Goal: Information Seeking & Learning: Learn about a topic

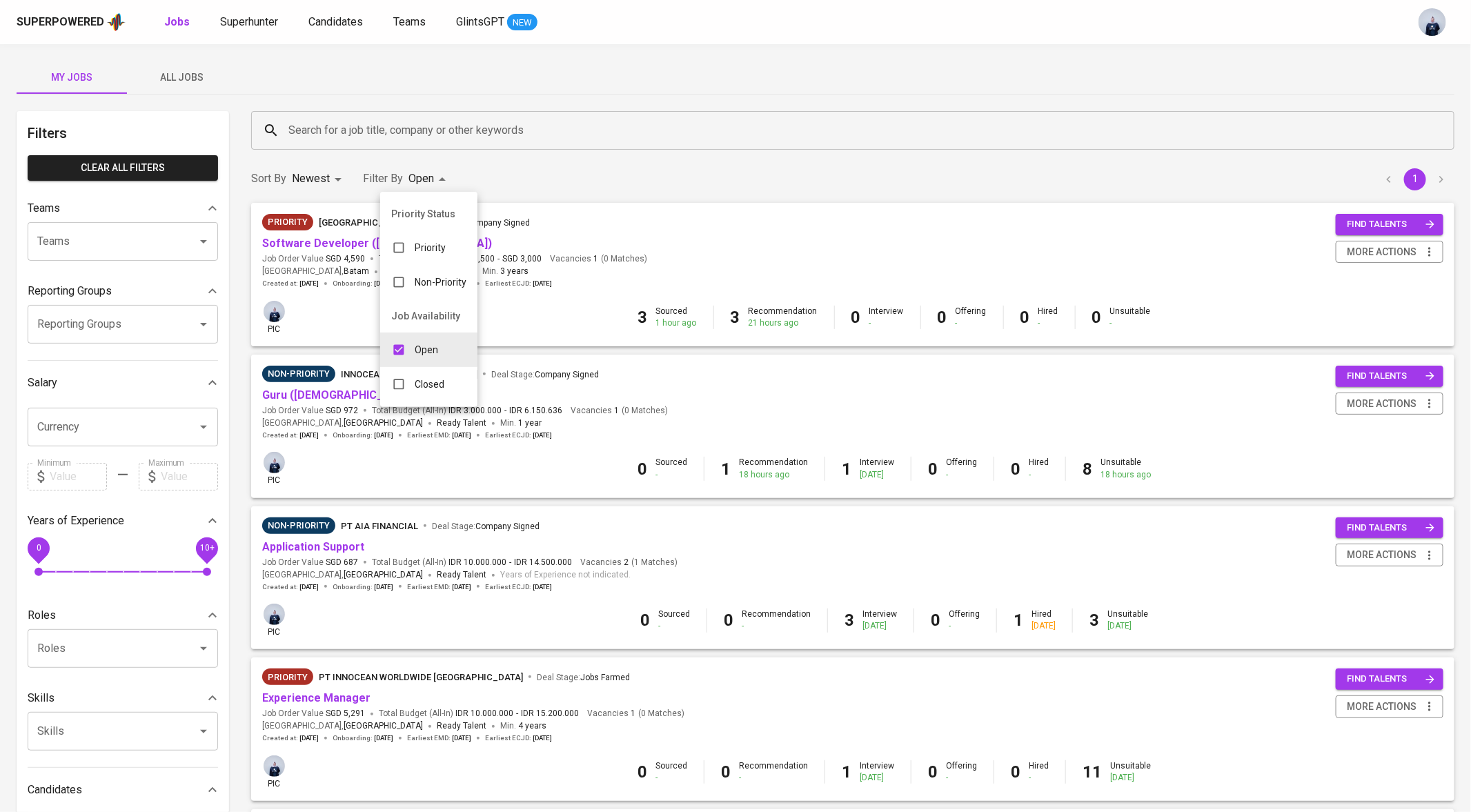
click at [425, 179] on body "Superpowered Jobs Superhunter Candidates Teams GlintsGPT NEW My Jobs All Jobs F…" at bounding box center [735, 522] width 1471 height 1043
click at [435, 344] on p "Open" at bounding box center [427, 350] width 24 height 14
checkbox input "false"
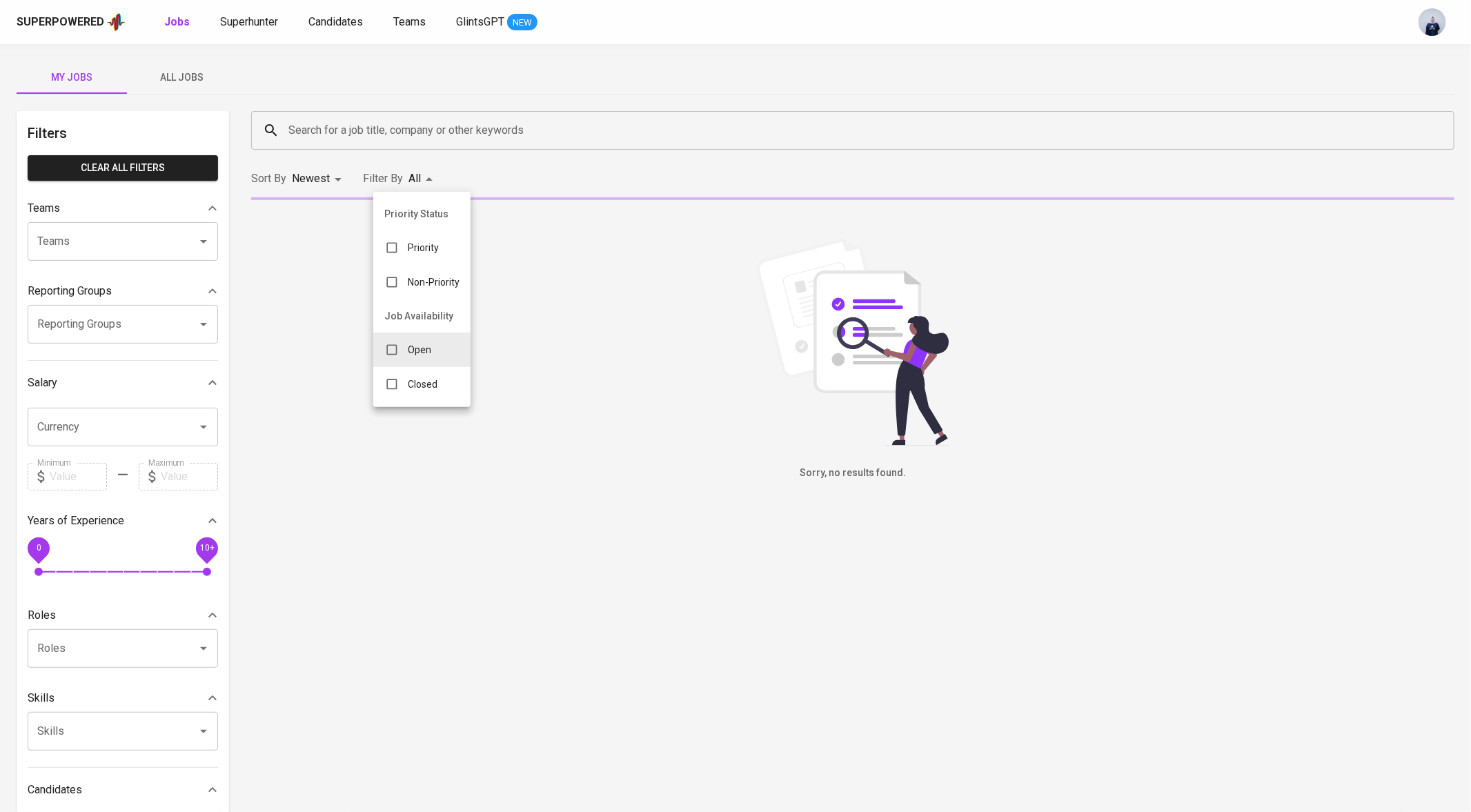
click at [426, 393] on div "Closed" at bounding box center [411, 384] width 76 height 26
type input "CLOSE"
checkbox input "true"
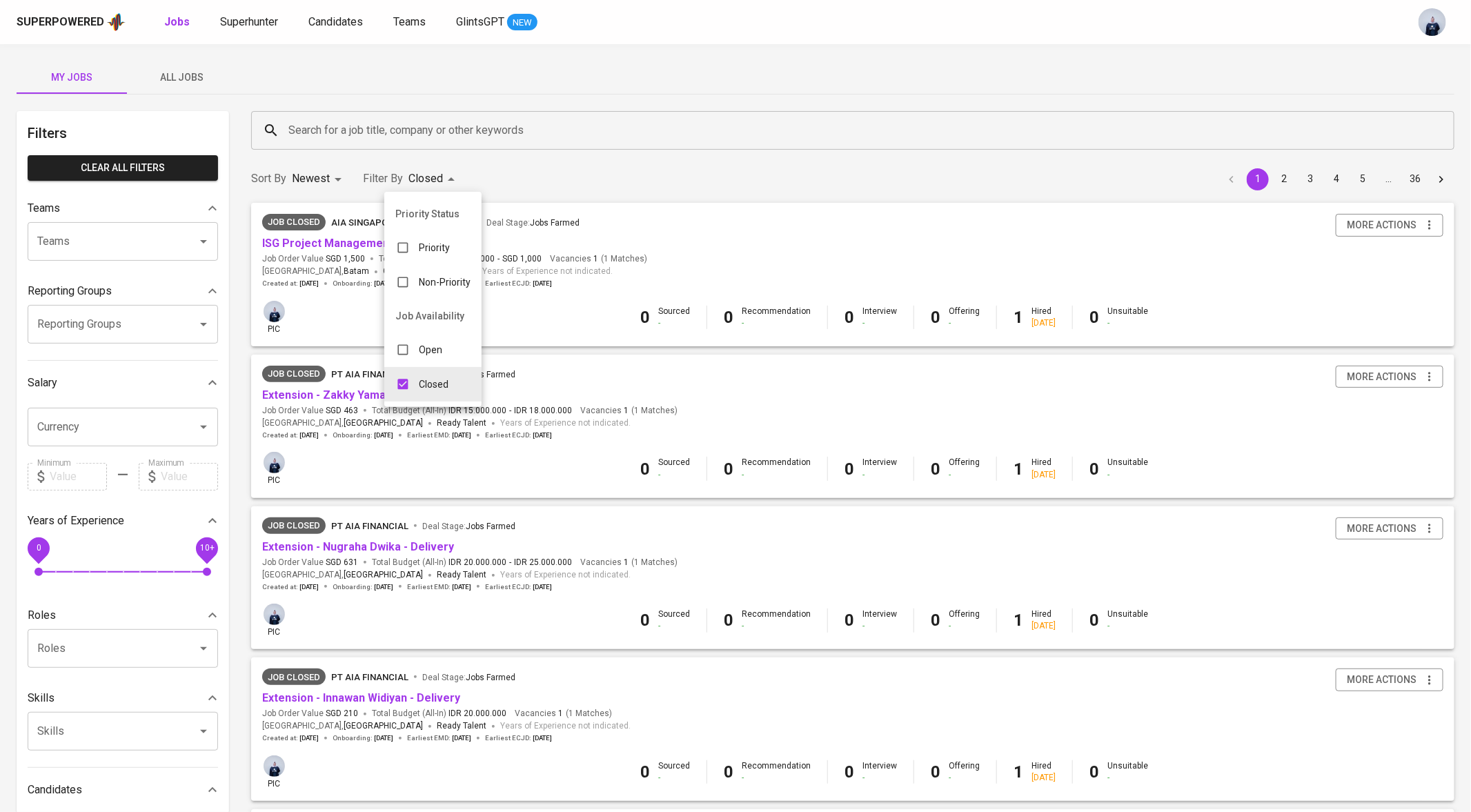
click at [366, 120] on div at bounding box center [735, 406] width 1471 height 812
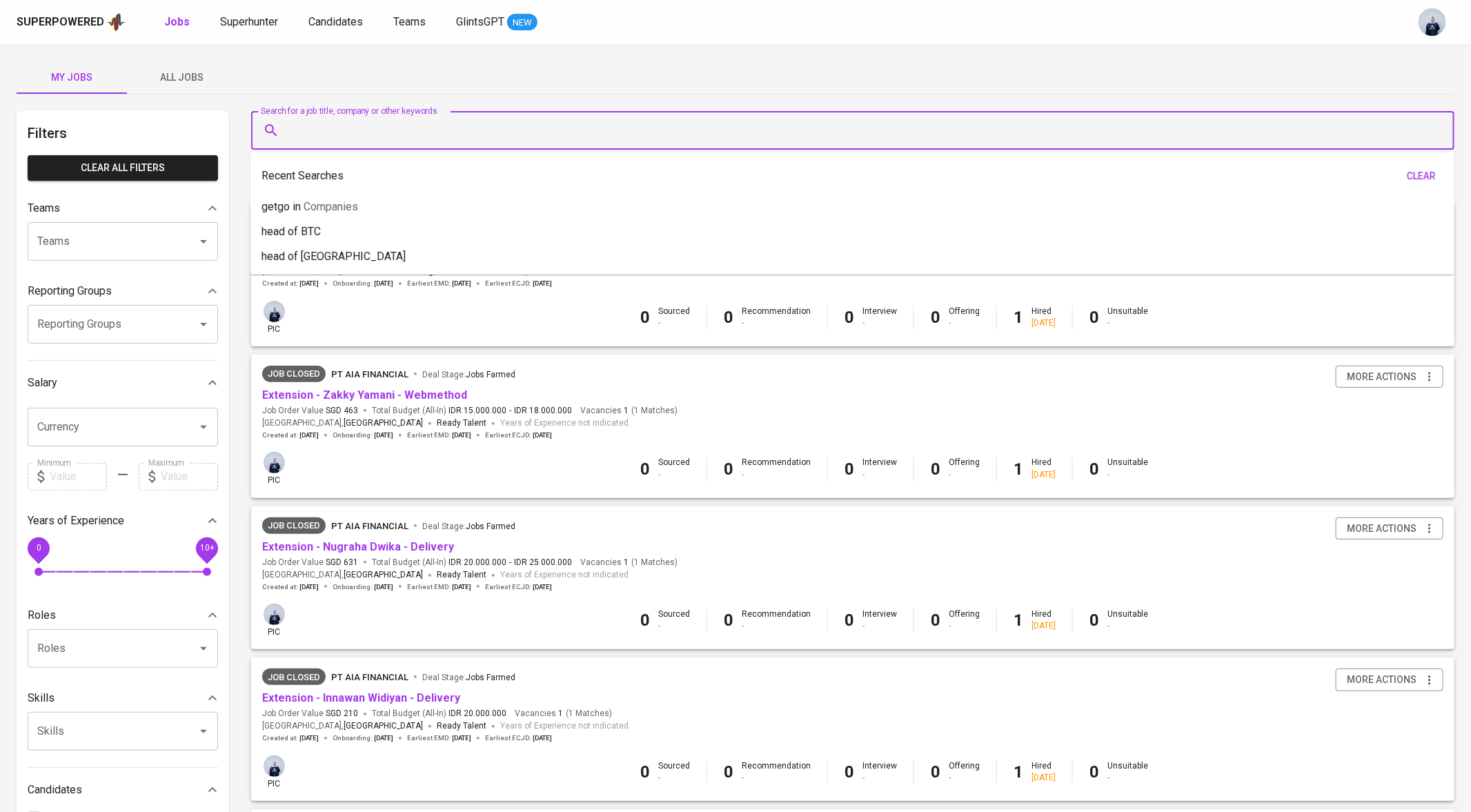
click at [316, 131] on input "Search for a job title, company or other keywords" at bounding box center [856, 130] width 1143 height 26
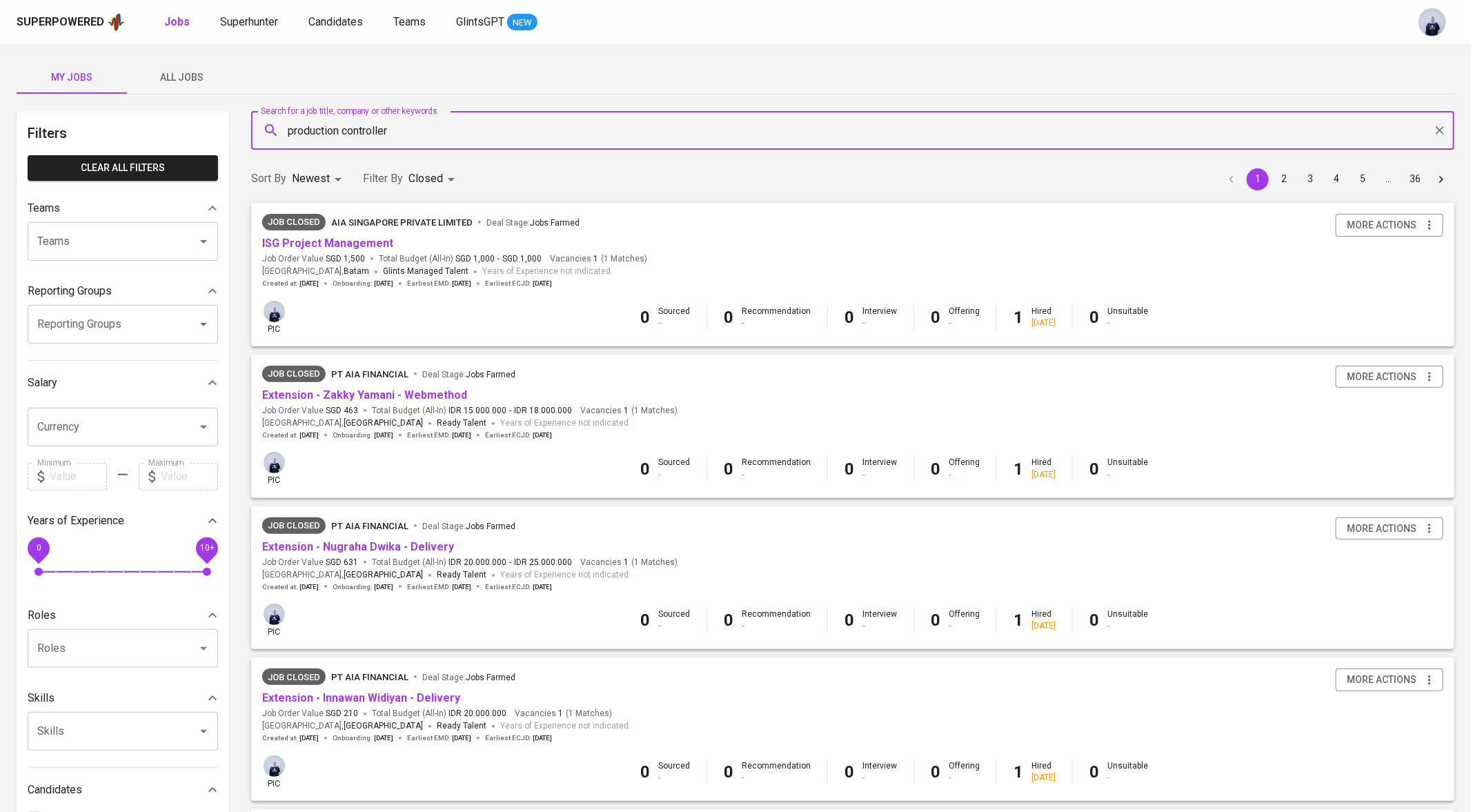
type input "production controller"
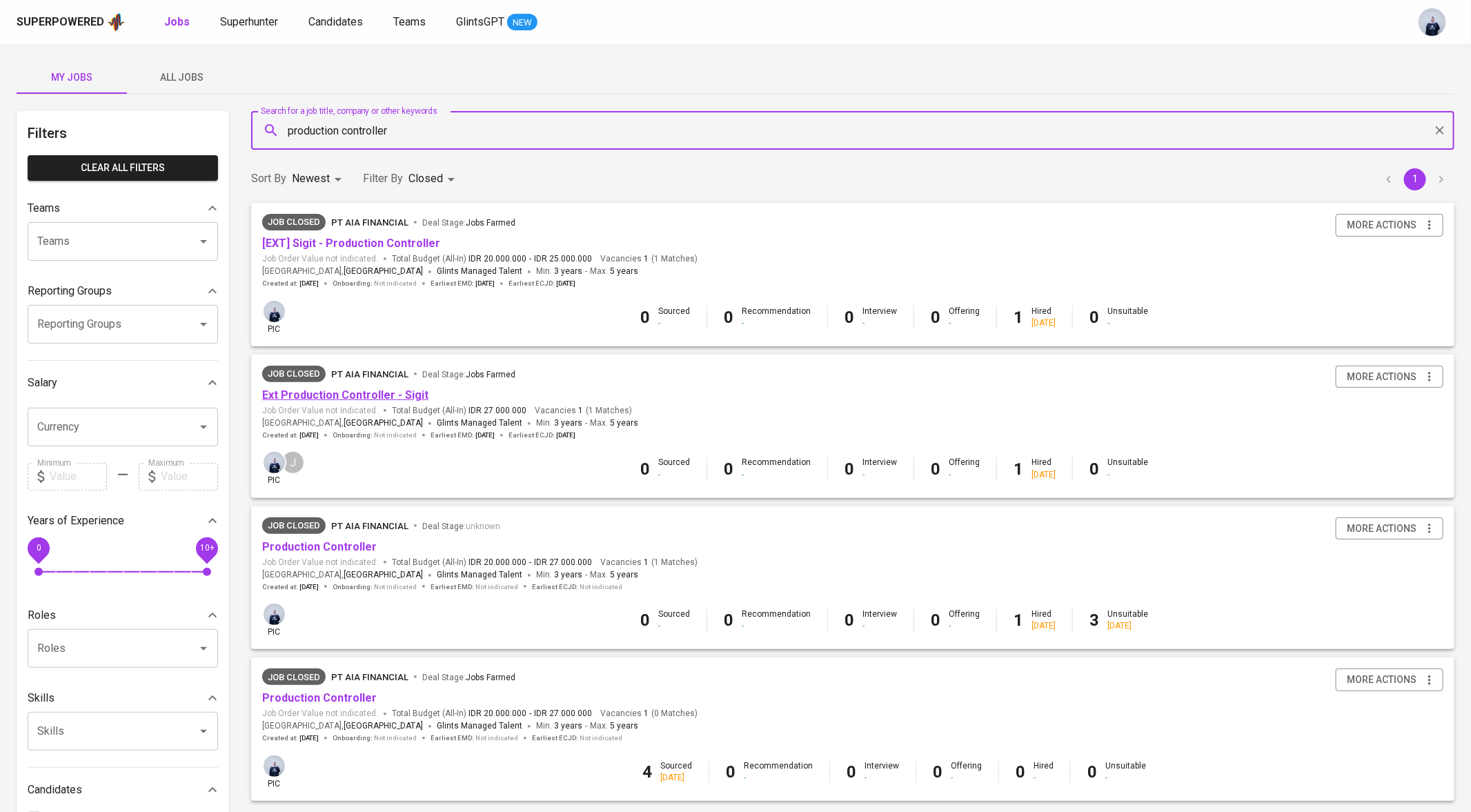
click at [370, 396] on link "Ext Production Controller - Sigit" at bounding box center [345, 395] width 166 height 13
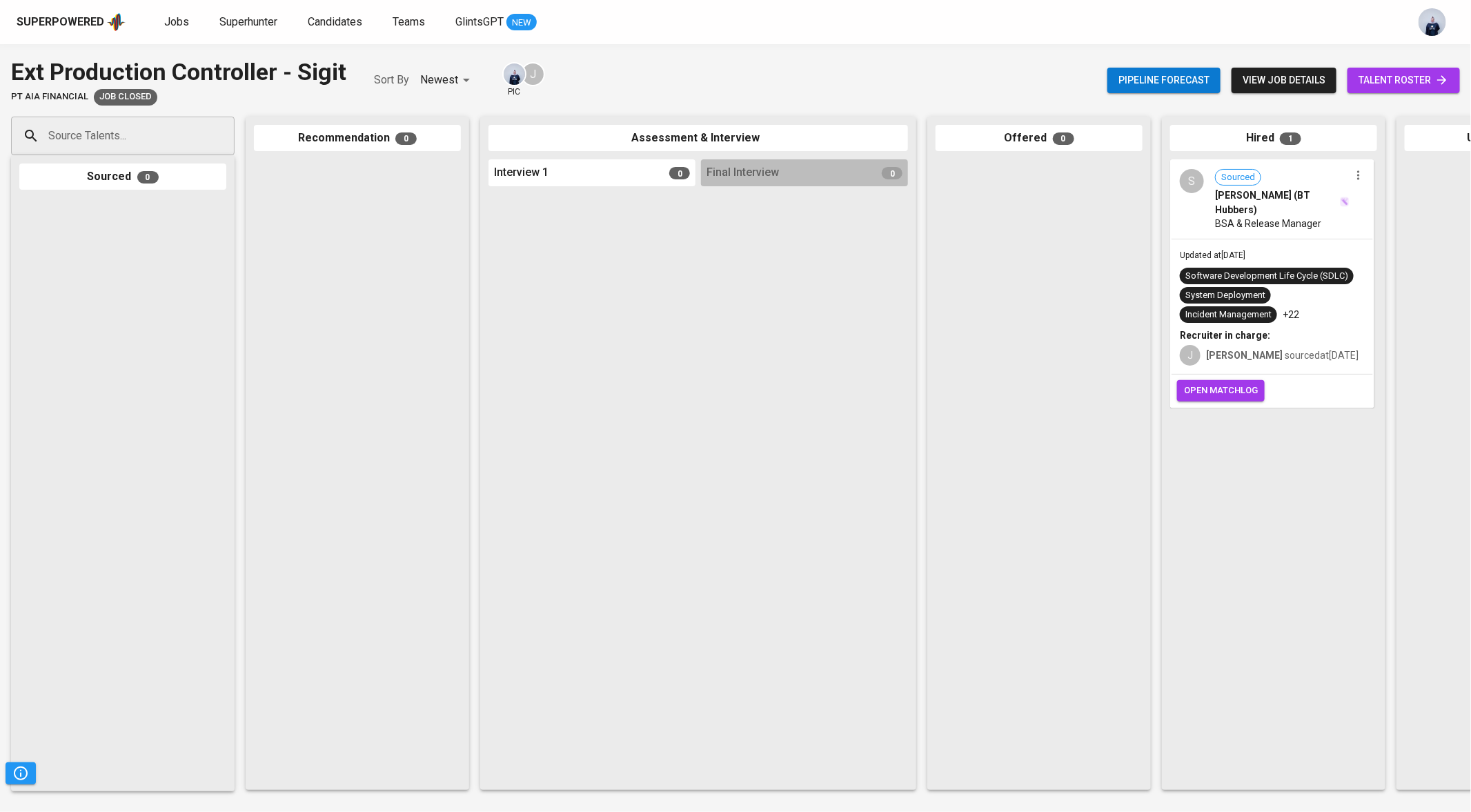
click at [1277, 83] on span "view job details" at bounding box center [1284, 80] width 83 height 17
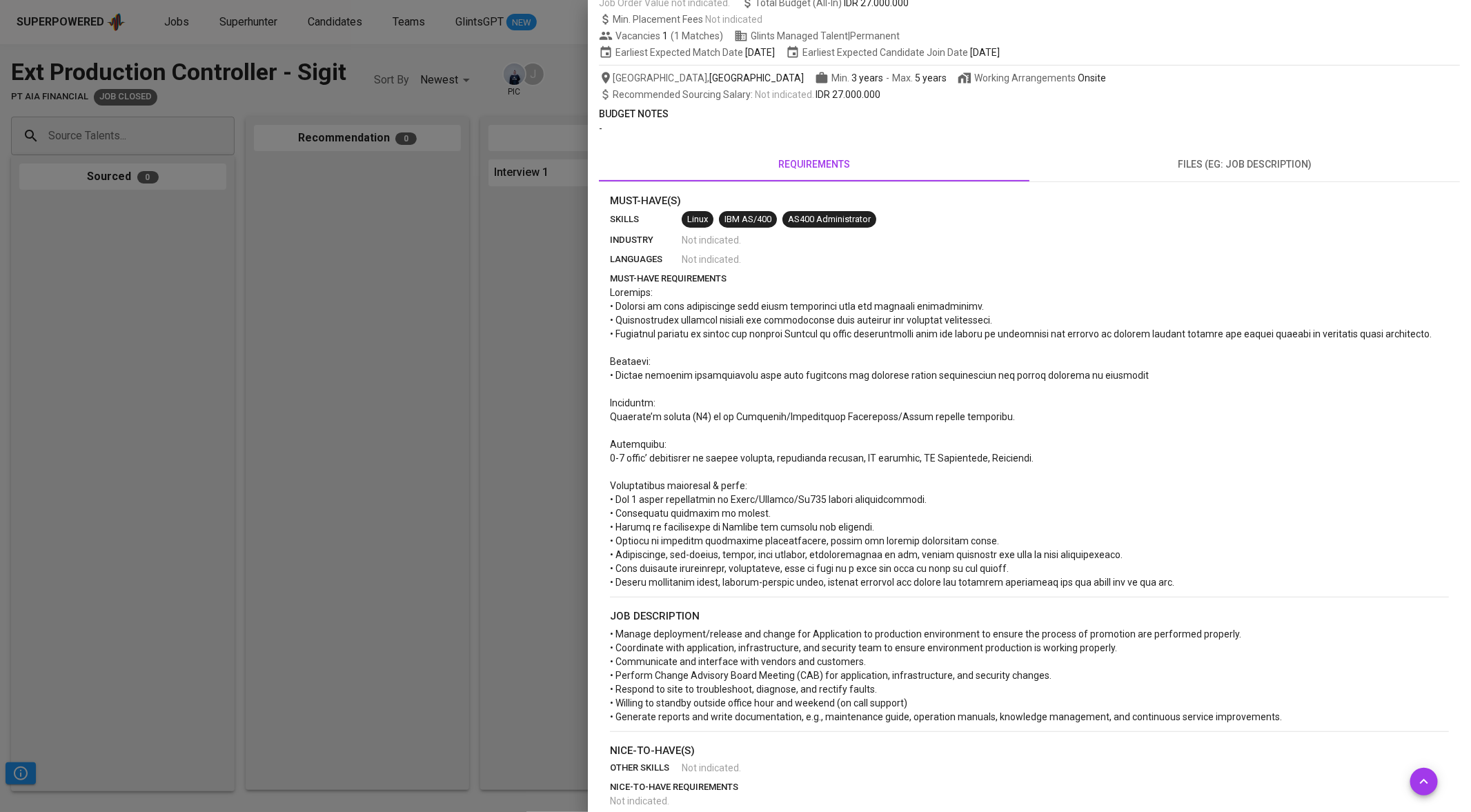
scroll to position [140, 0]
click at [1048, 475] on p at bounding box center [1029, 436] width 839 height 304
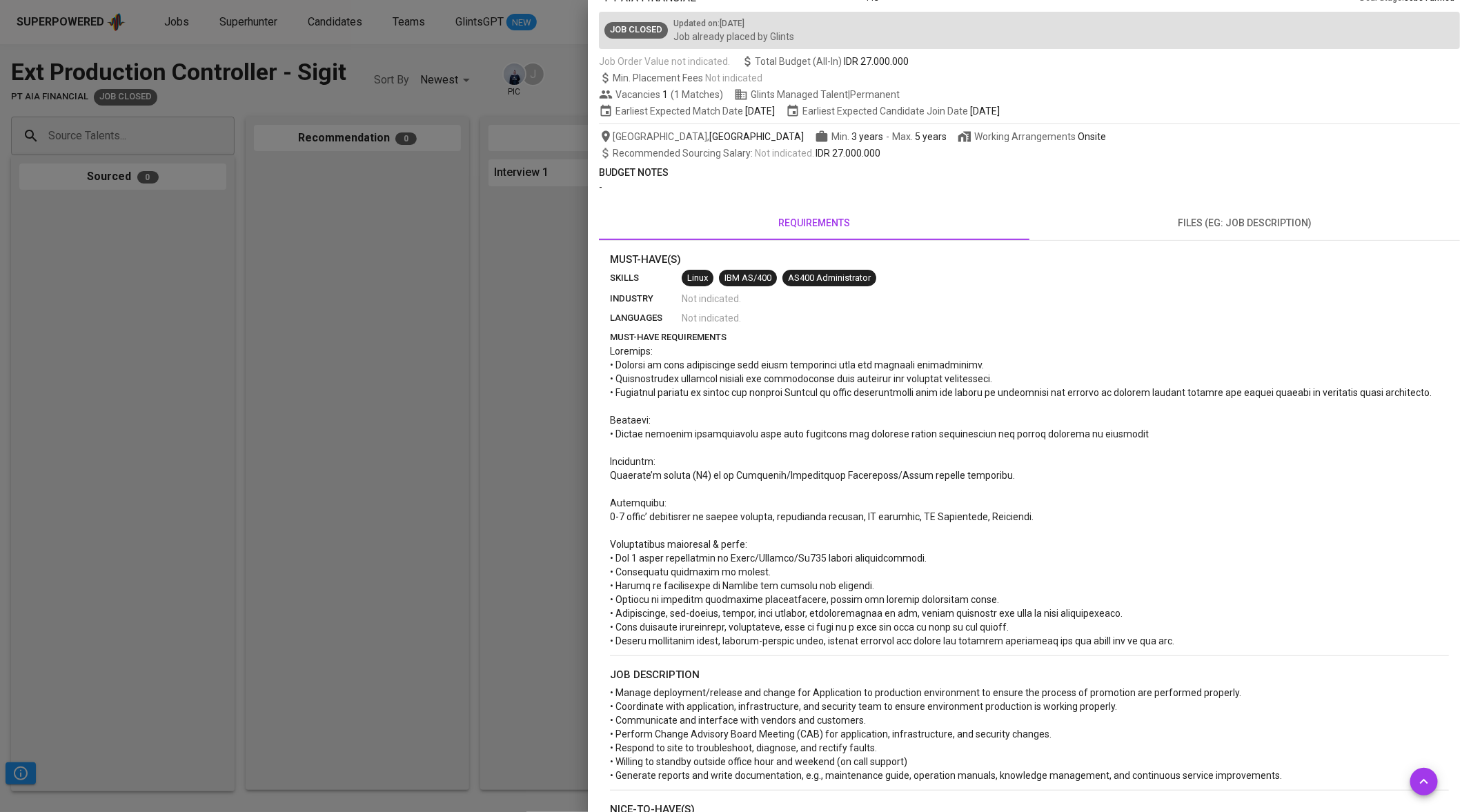
scroll to position [0, 0]
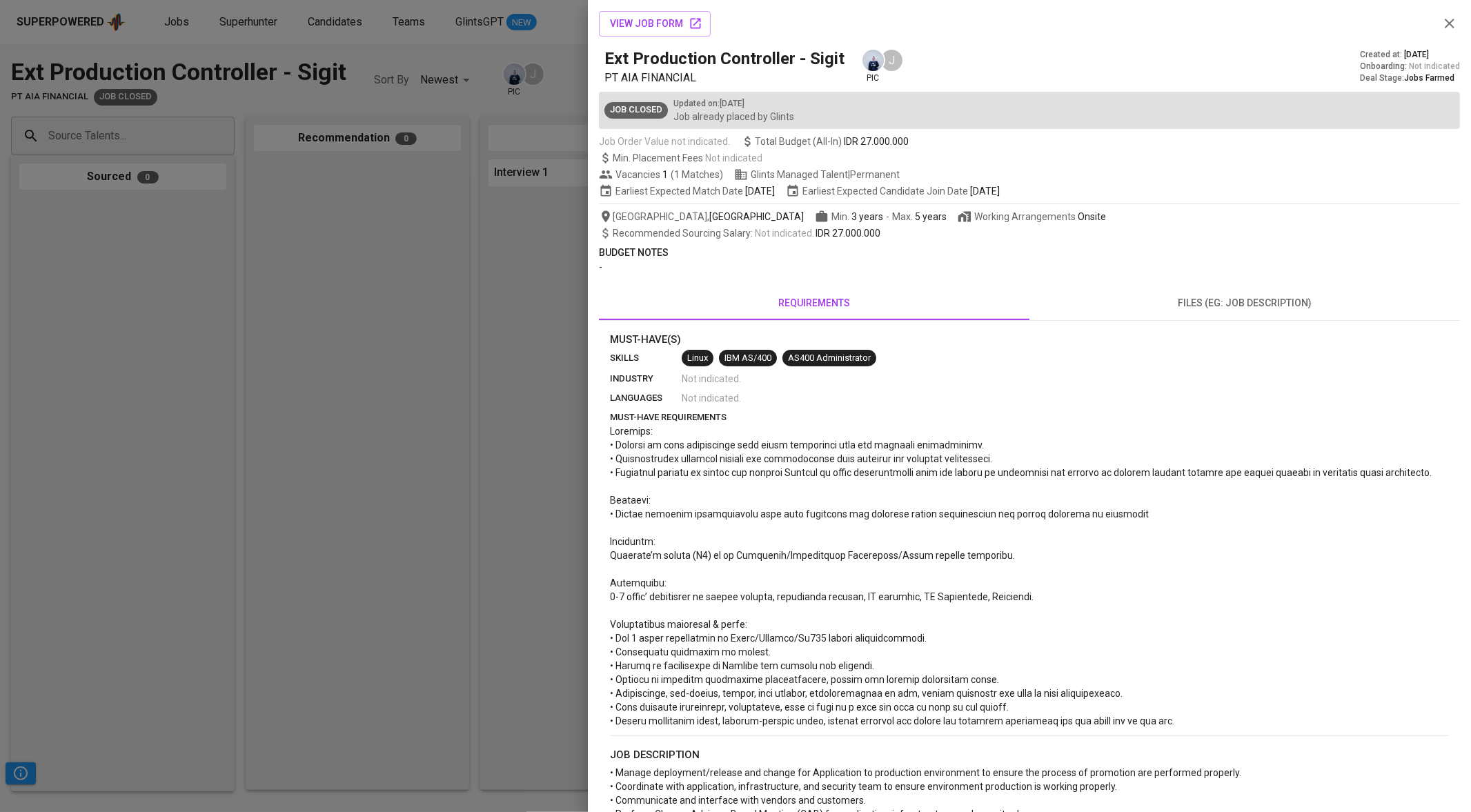
click at [236, 41] on div at bounding box center [735, 406] width 1471 height 812
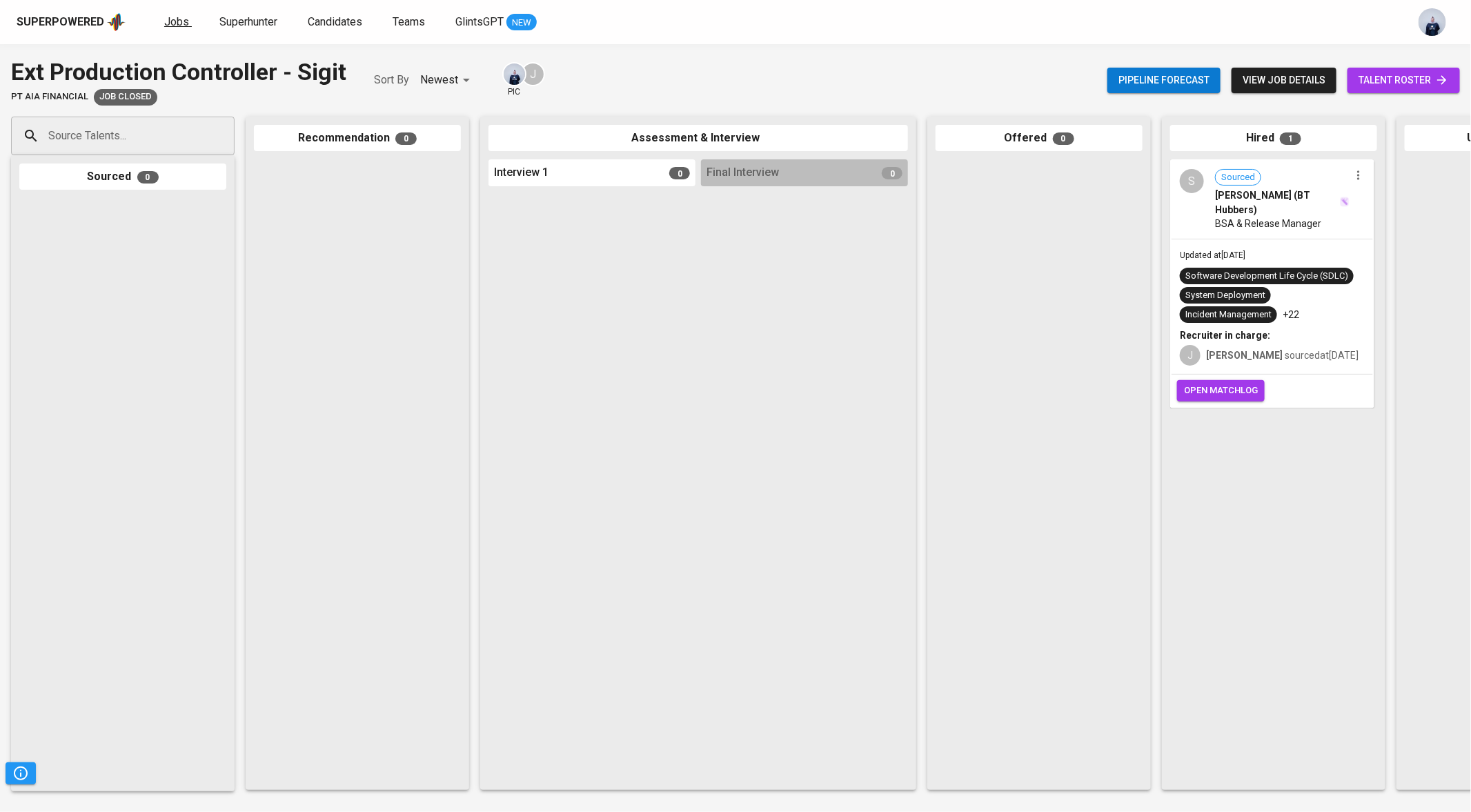
click at [182, 29] on link "Jobs" at bounding box center [178, 23] width 28 height 17
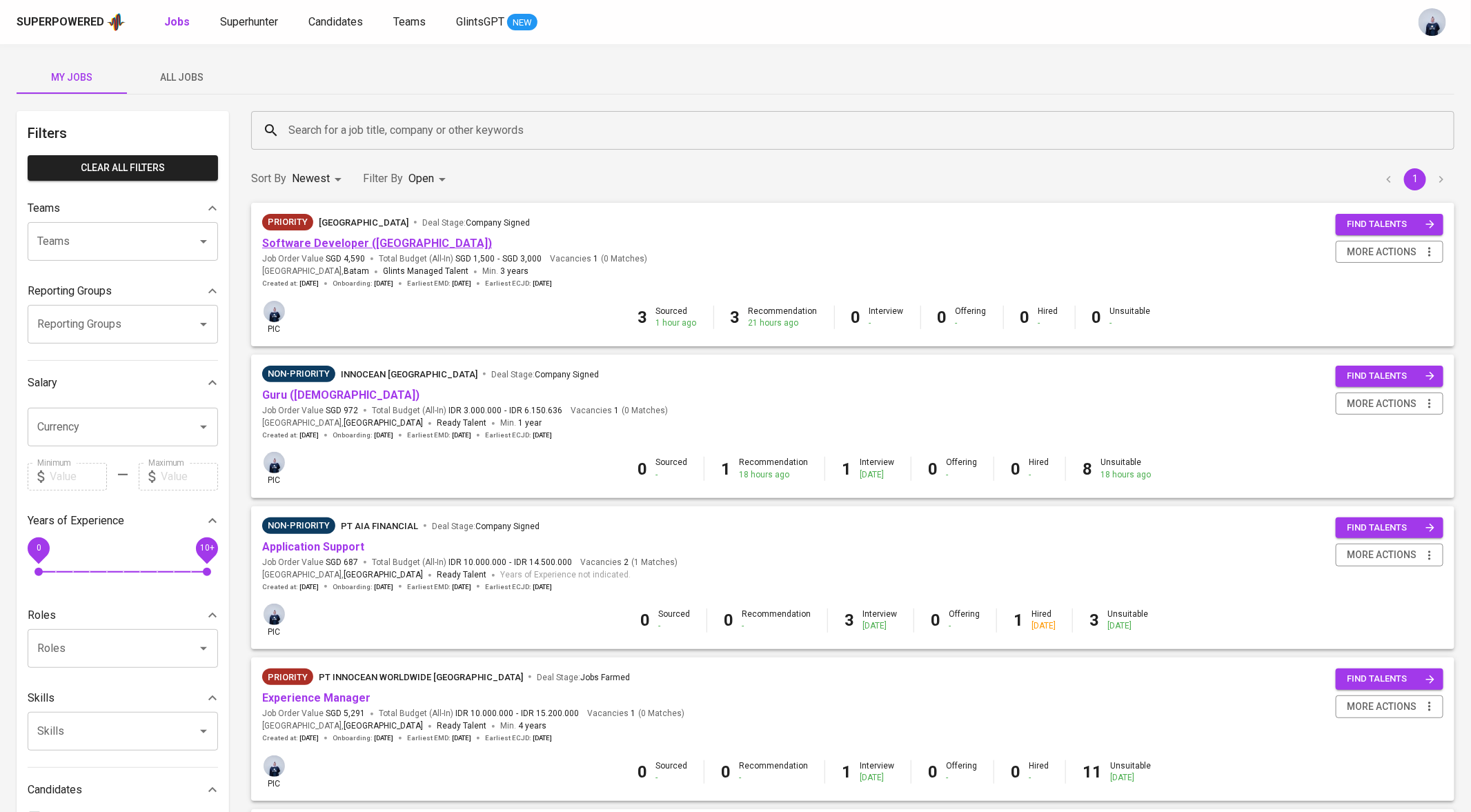
click at [320, 249] on link "Software Developer ([GEOGRAPHIC_DATA])" at bounding box center [377, 243] width 230 height 13
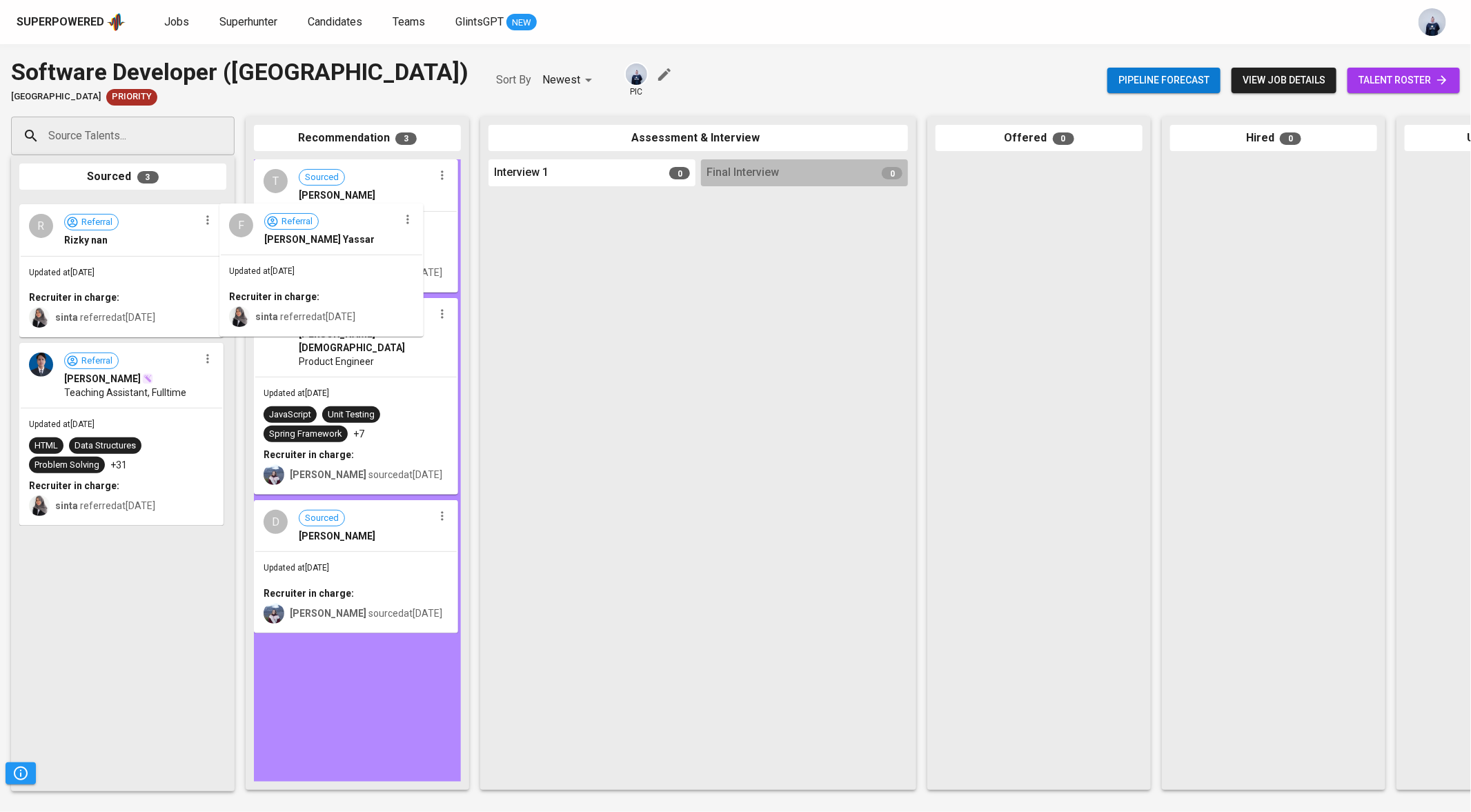
drag, startPoint x: 142, startPoint y: 268, endPoint x: 384, endPoint y: 282, distance: 242.4
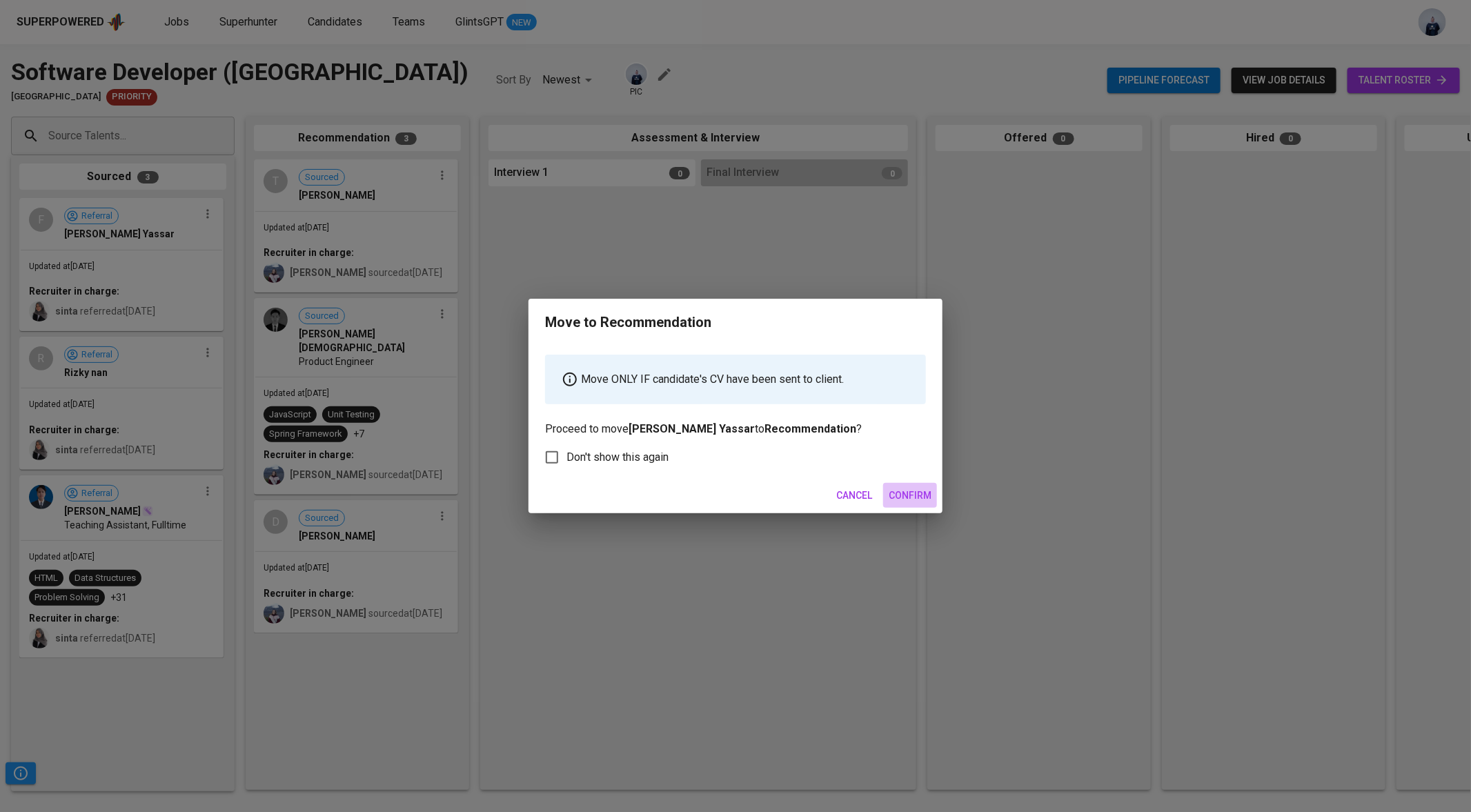
click at [904, 497] on span "Confirm" at bounding box center [910, 496] width 43 height 17
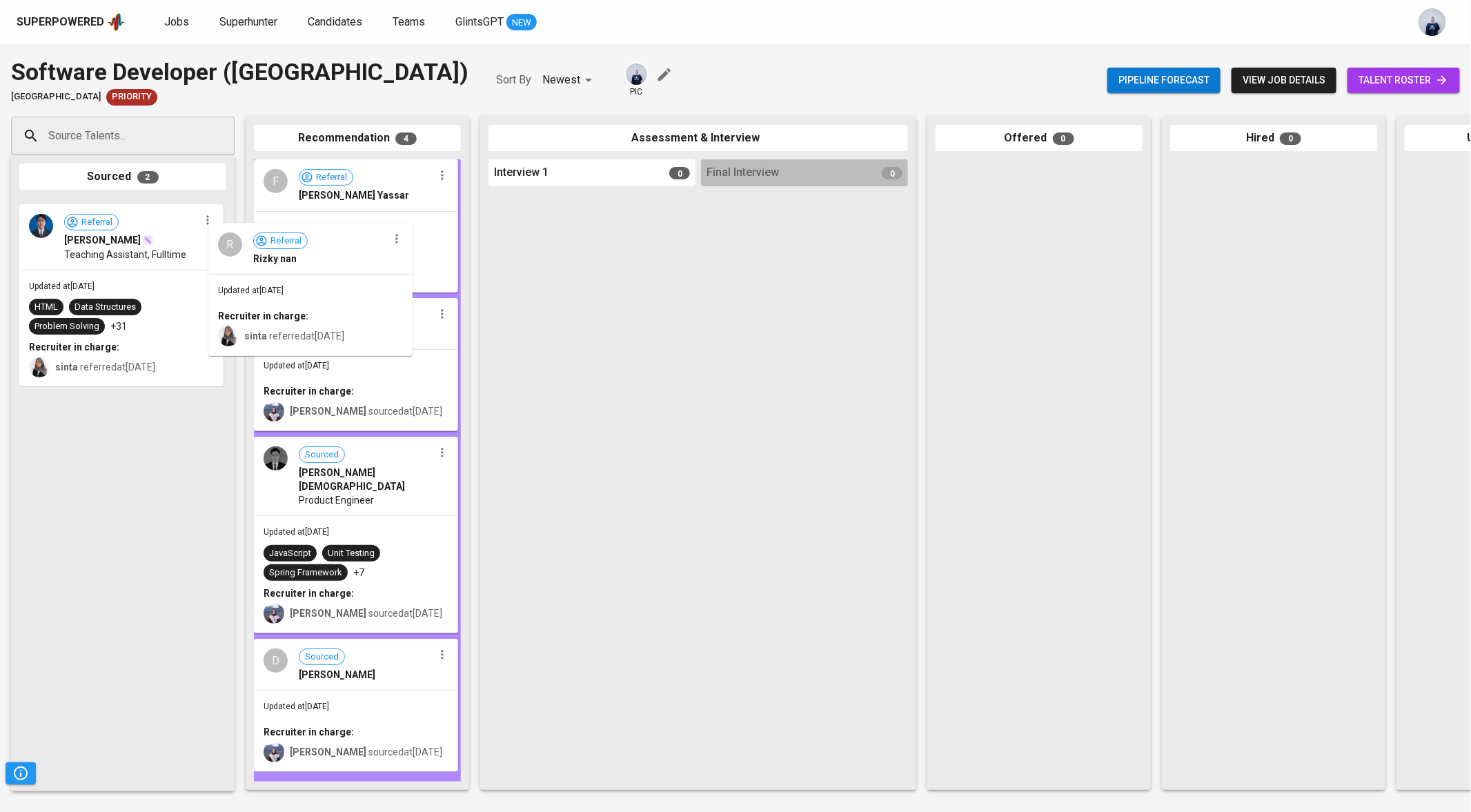
drag, startPoint x: 85, startPoint y: 275, endPoint x: 327, endPoint y: 304, distance: 243.7
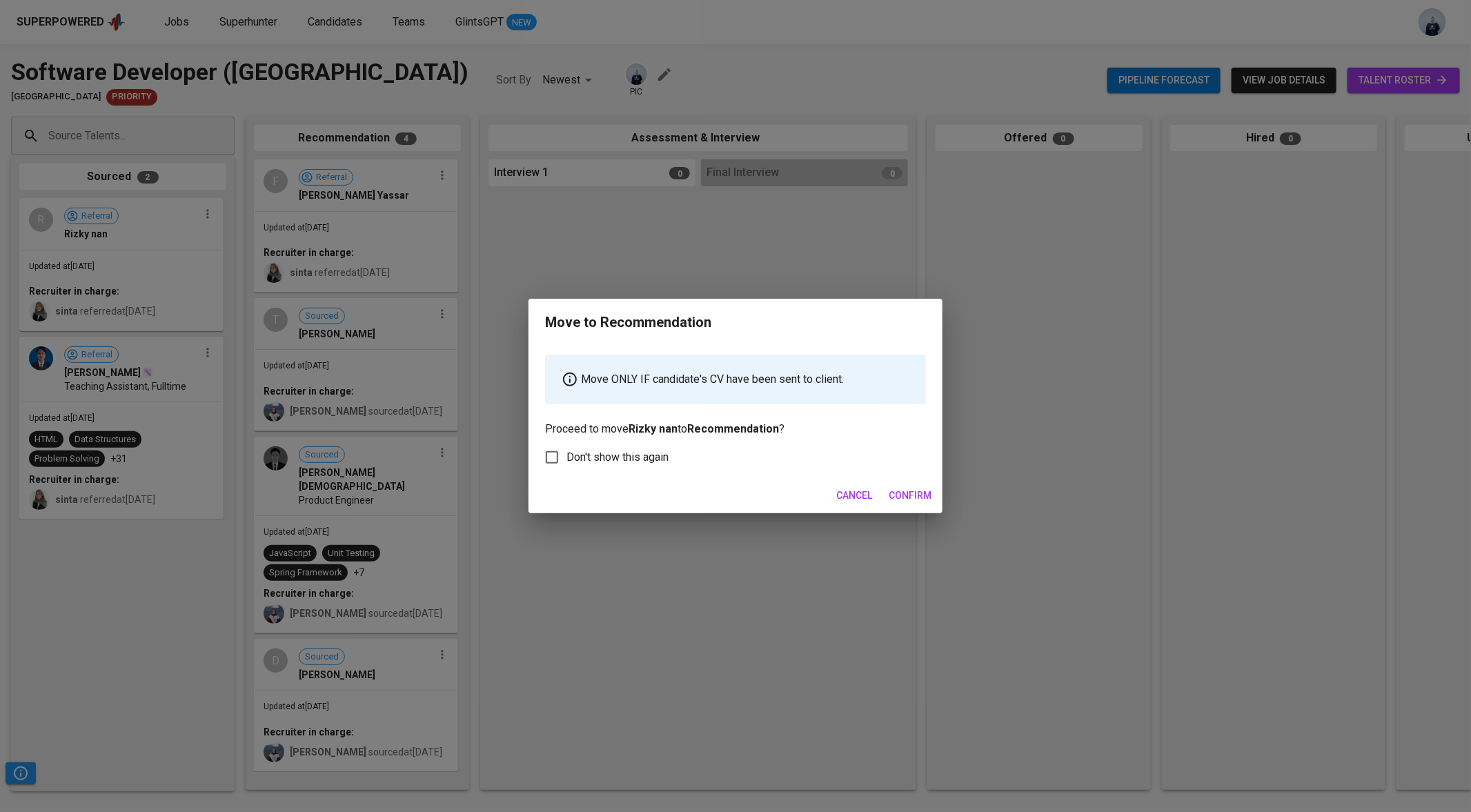
click at [911, 496] on span "Confirm" at bounding box center [910, 496] width 43 height 17
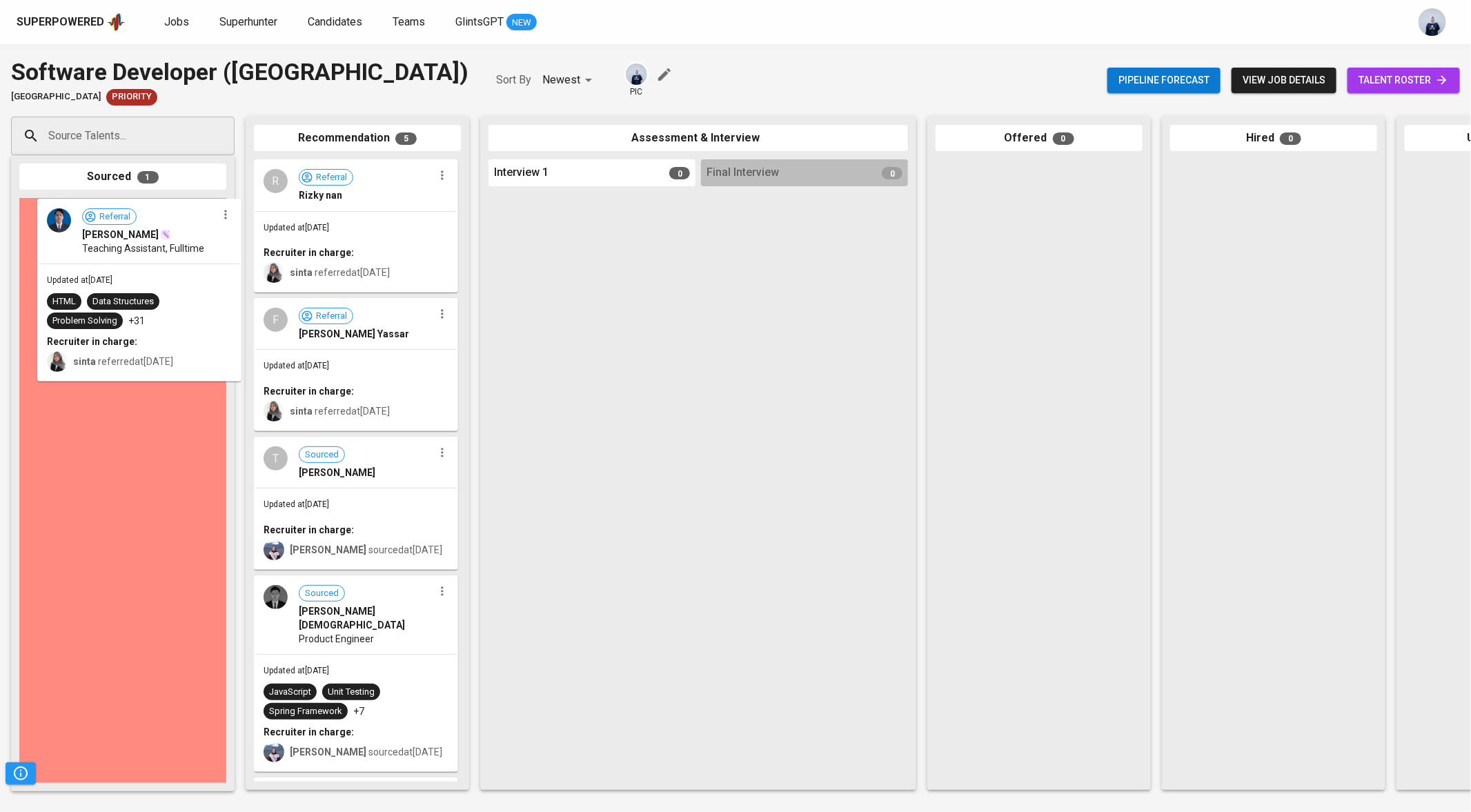
drag, startPoint x: 92, startPoint y: 311, endPoint x: 299, endPoint y: 318, distance: 207.1
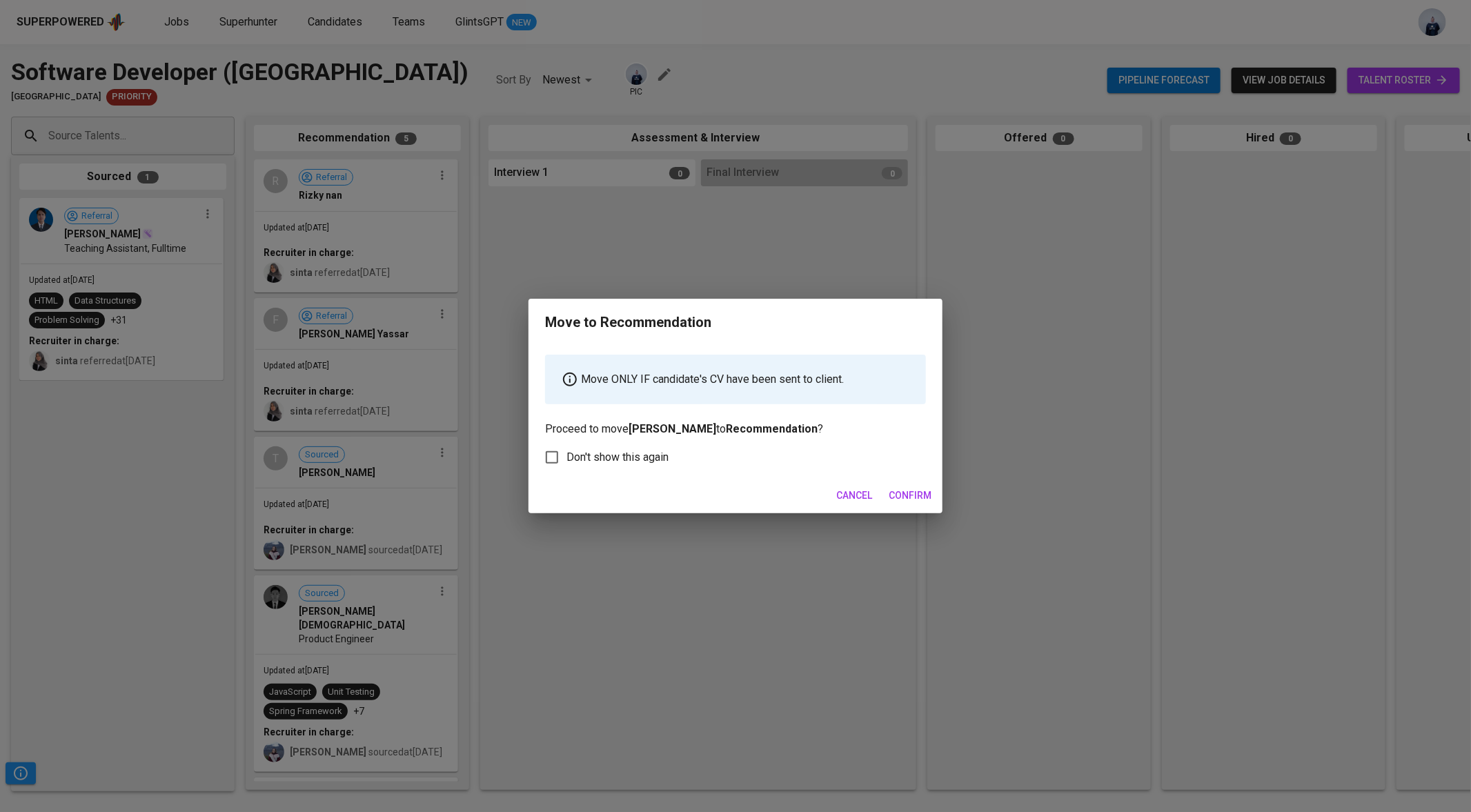
click at [914, 497] on span "Confirm" at bounding box center [910, 496] width 43 height 17
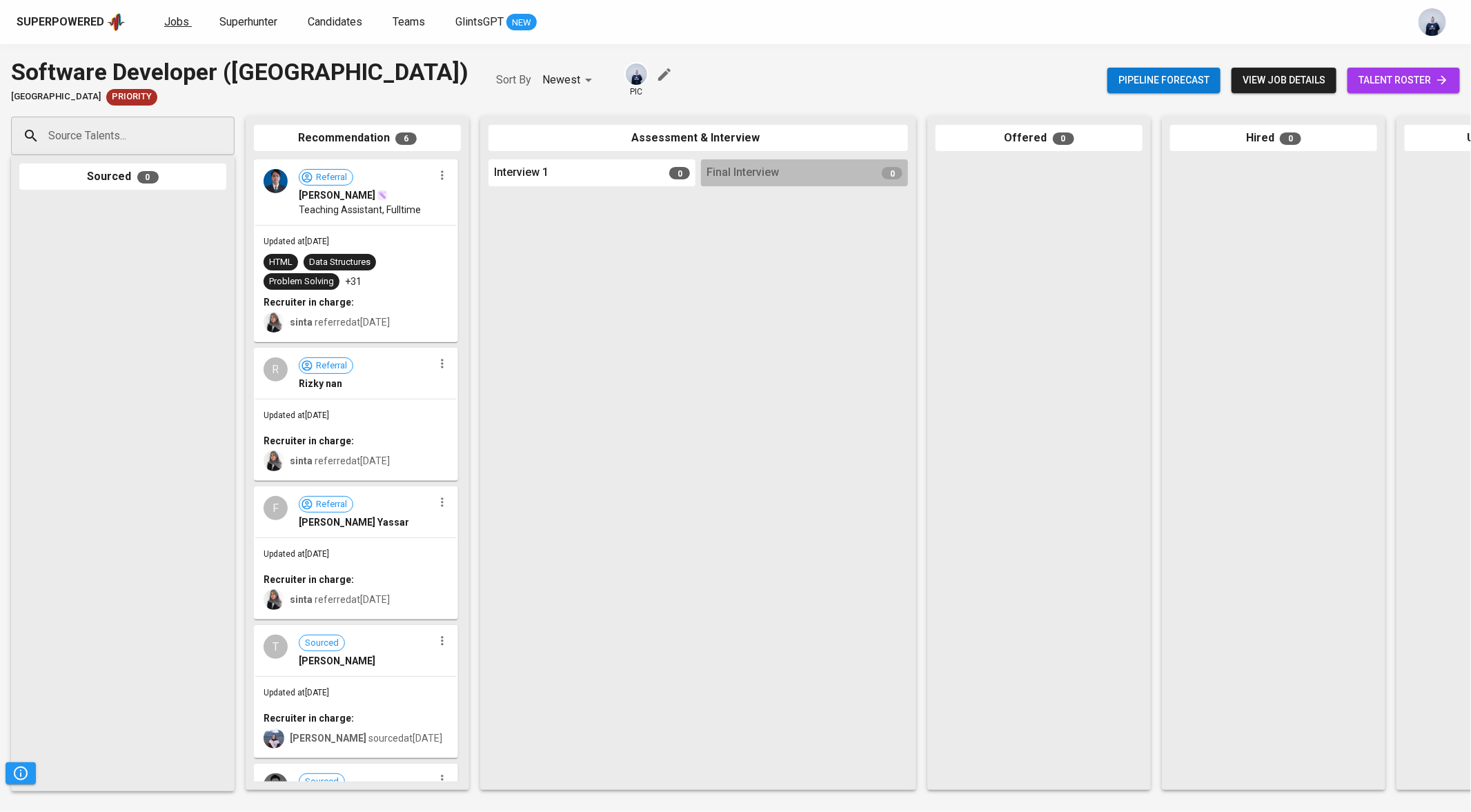
click at [180, 19] on span "Jobs" at bounding box center [177, 21] width 25 height 13
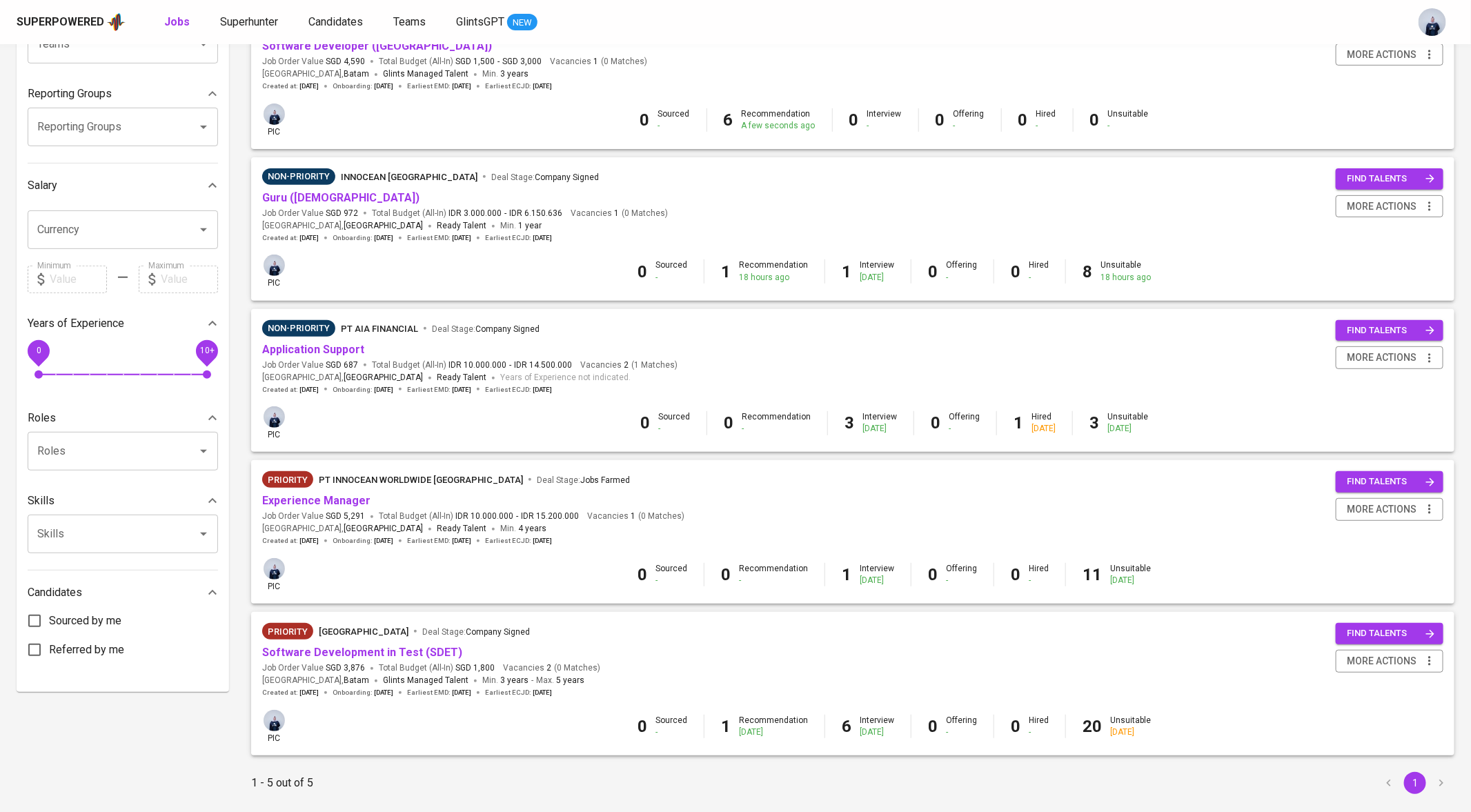
scroll to position [232, 0]
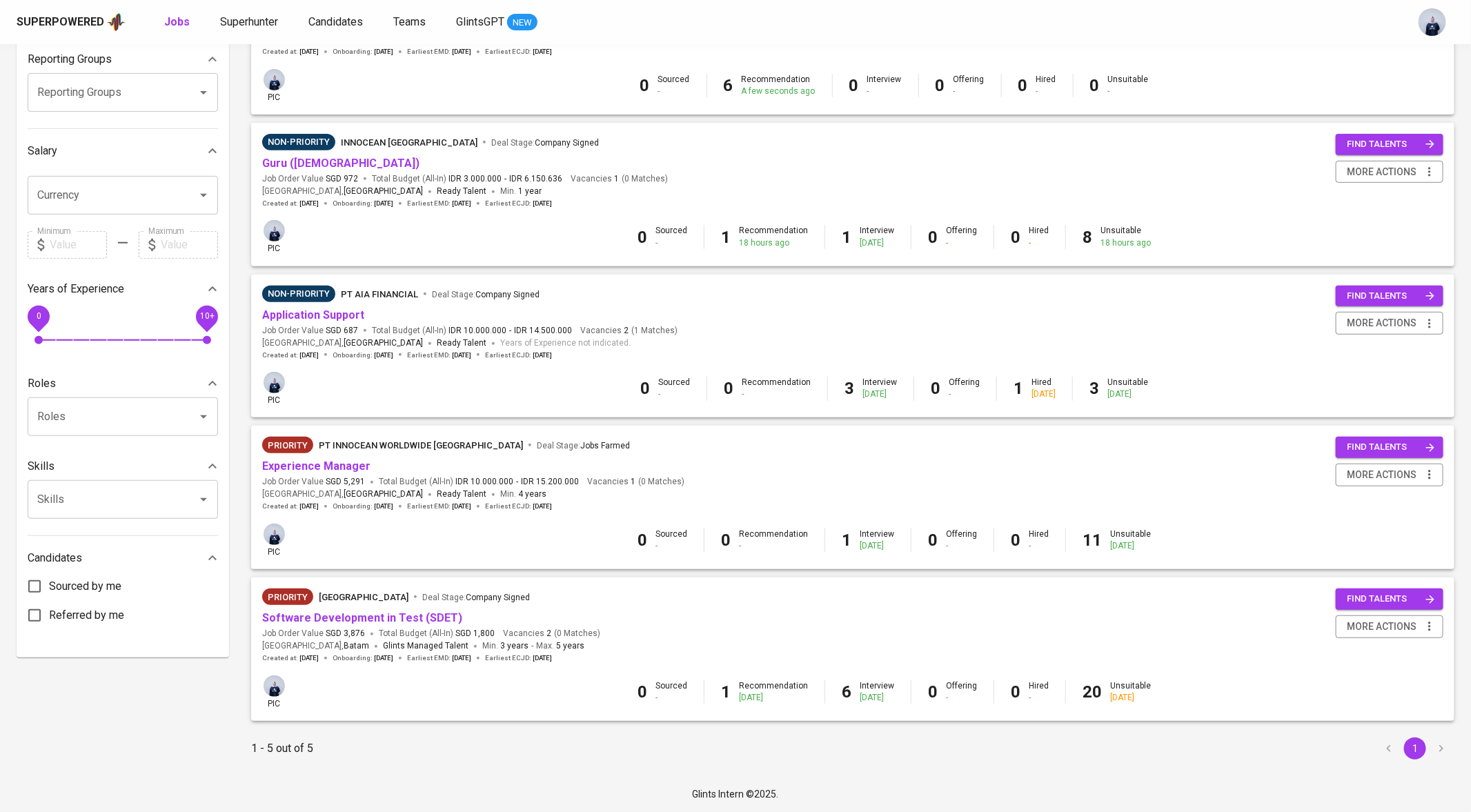
click at [322, 323] on div "Non-Priority PT AIA FINANCIAL Deal Stage : Company Signed Application Support J…" at bounding box center [470, 323] width 416 height 75
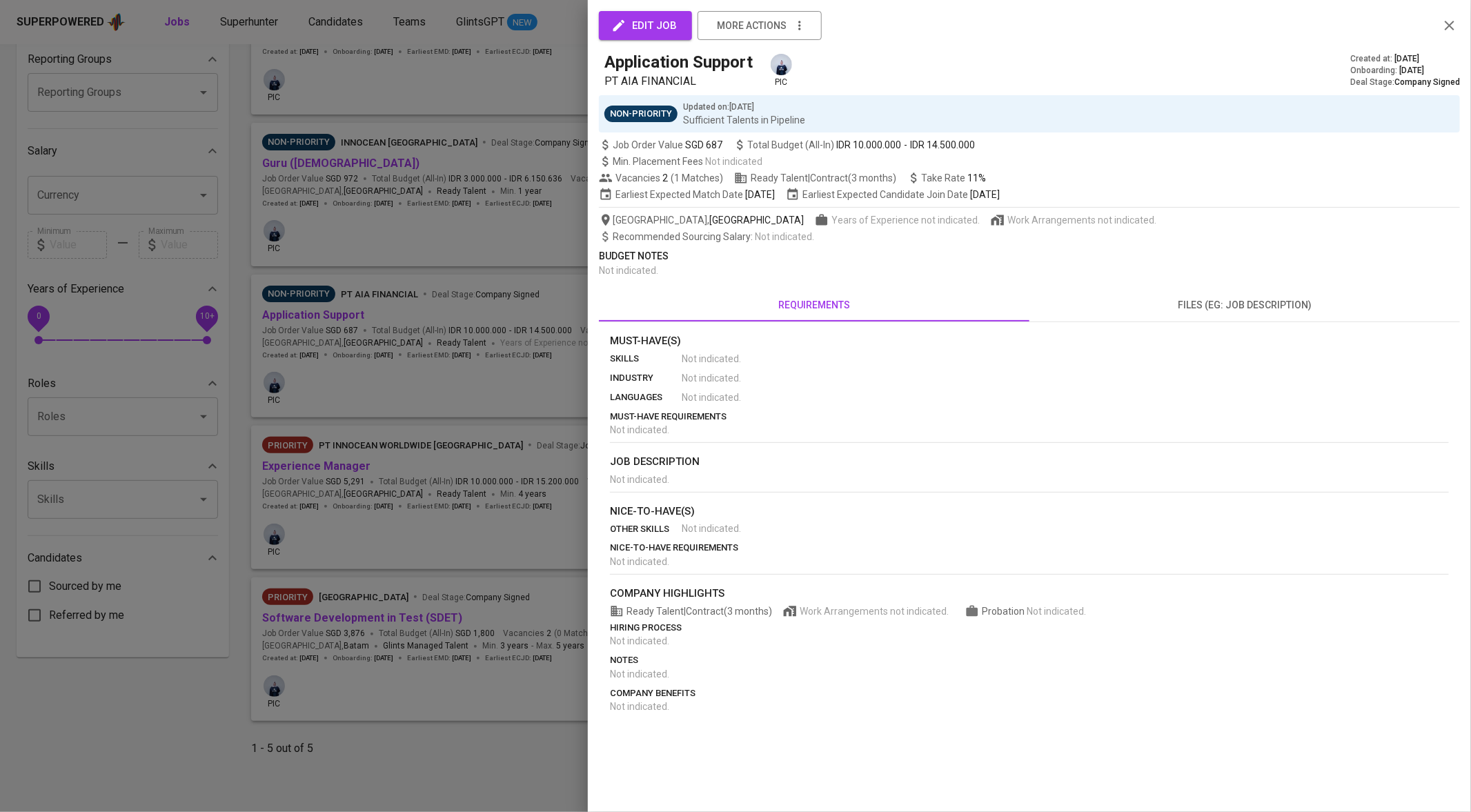
click at [321, 317] on div at bounding box center [735, 406] width 1471 height 812
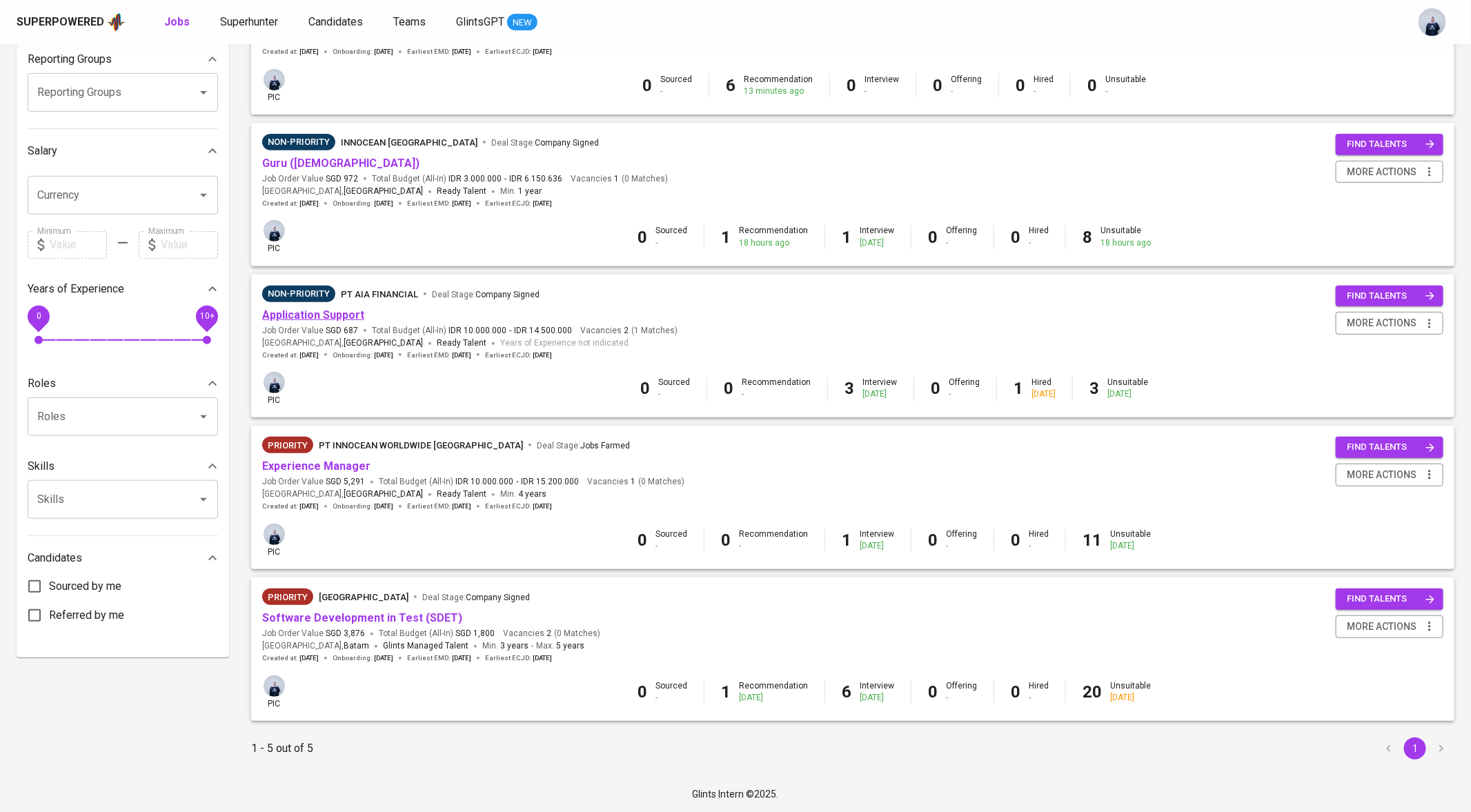
click at [321, 317] on link "Application Support" at bounding box center [313, 315] width 102 height 13
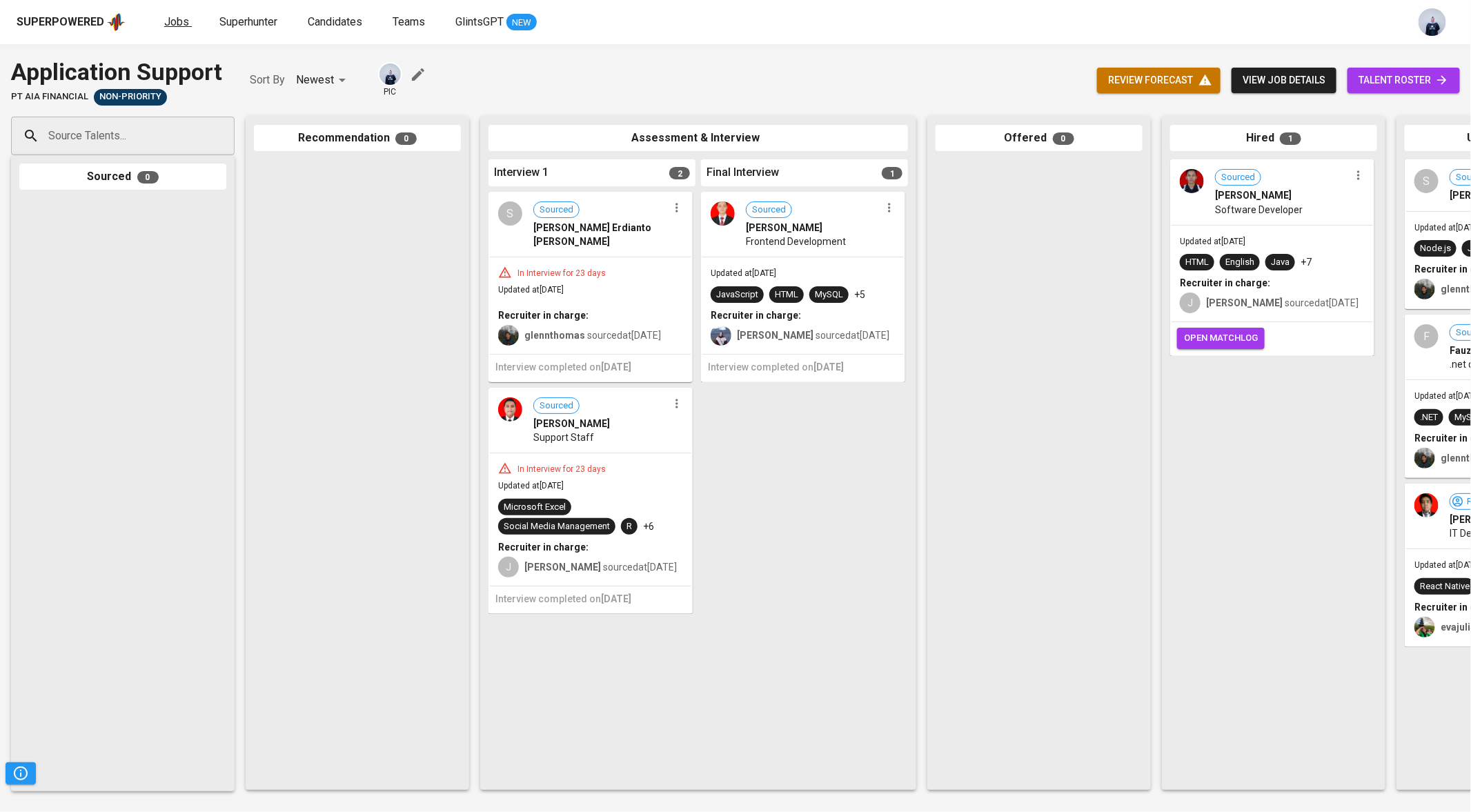
click at [171, 21] on span "Jobs" at bounding box center [177, 21] width 25 height 13
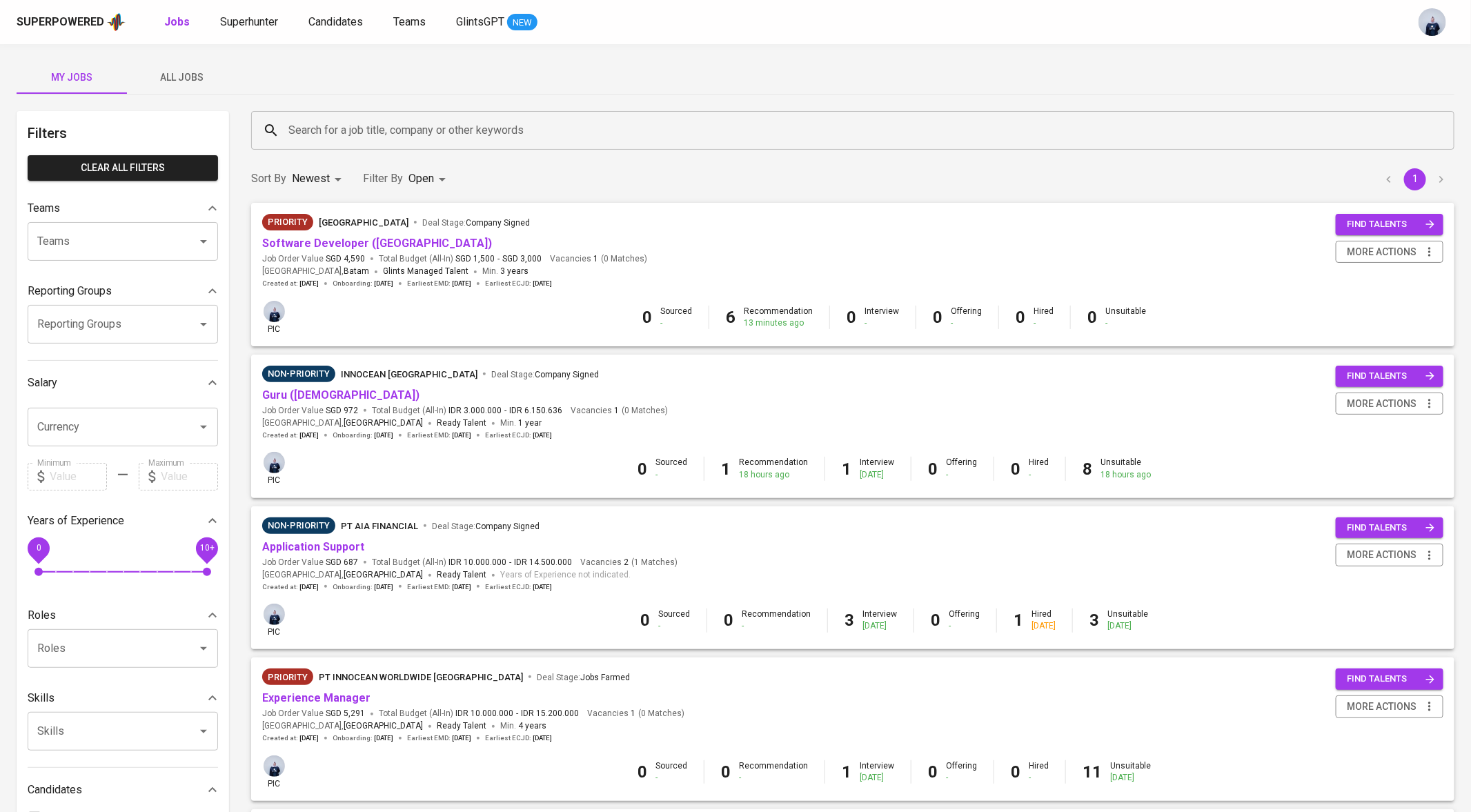
click at [190, 68] on button "All Jobs" at bounding box center [182, 77] width 110 height 33
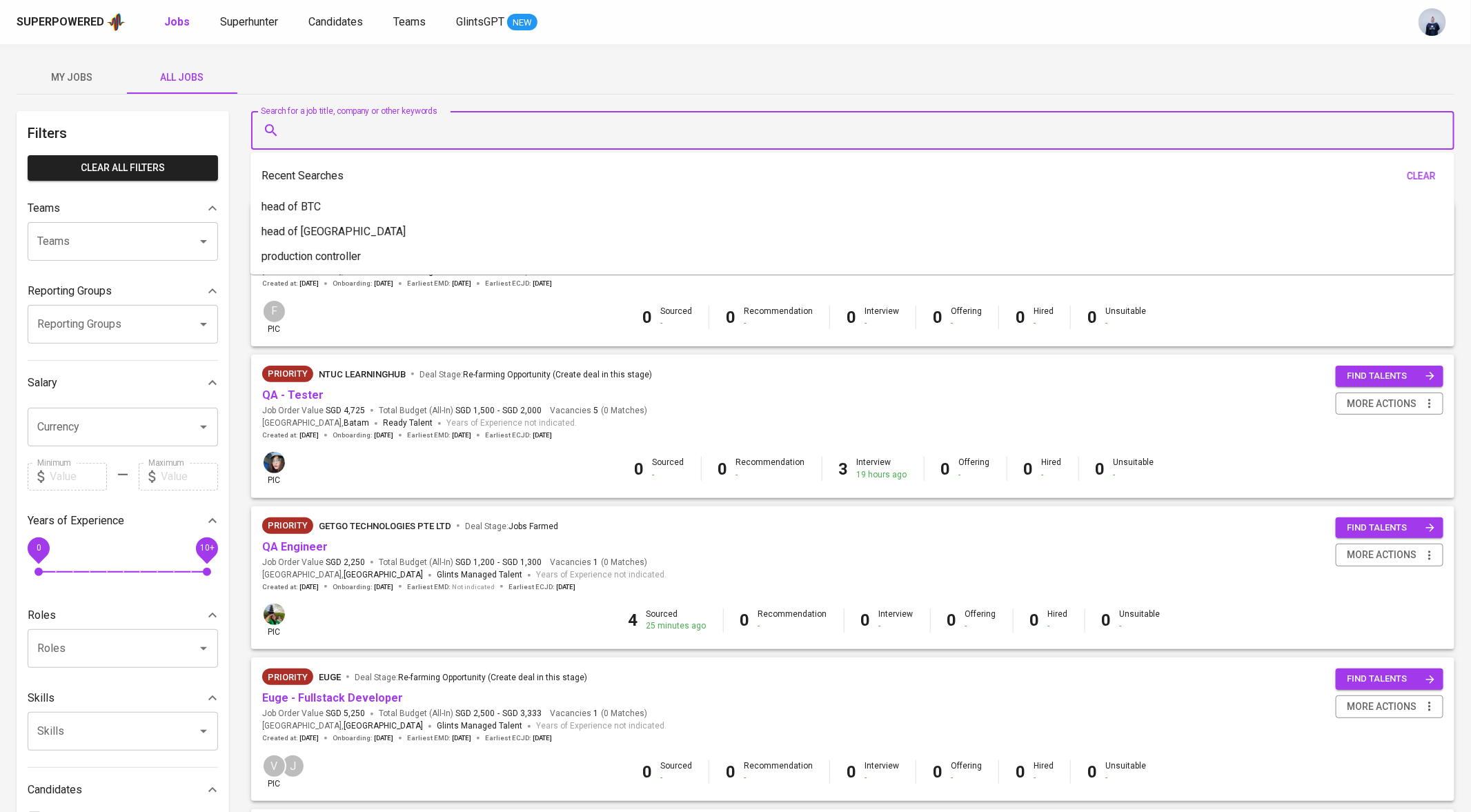
click at [337, 133] on input "Search for a job title, company or other keywords" at bounding box center [856, 130] width 1143 height 26
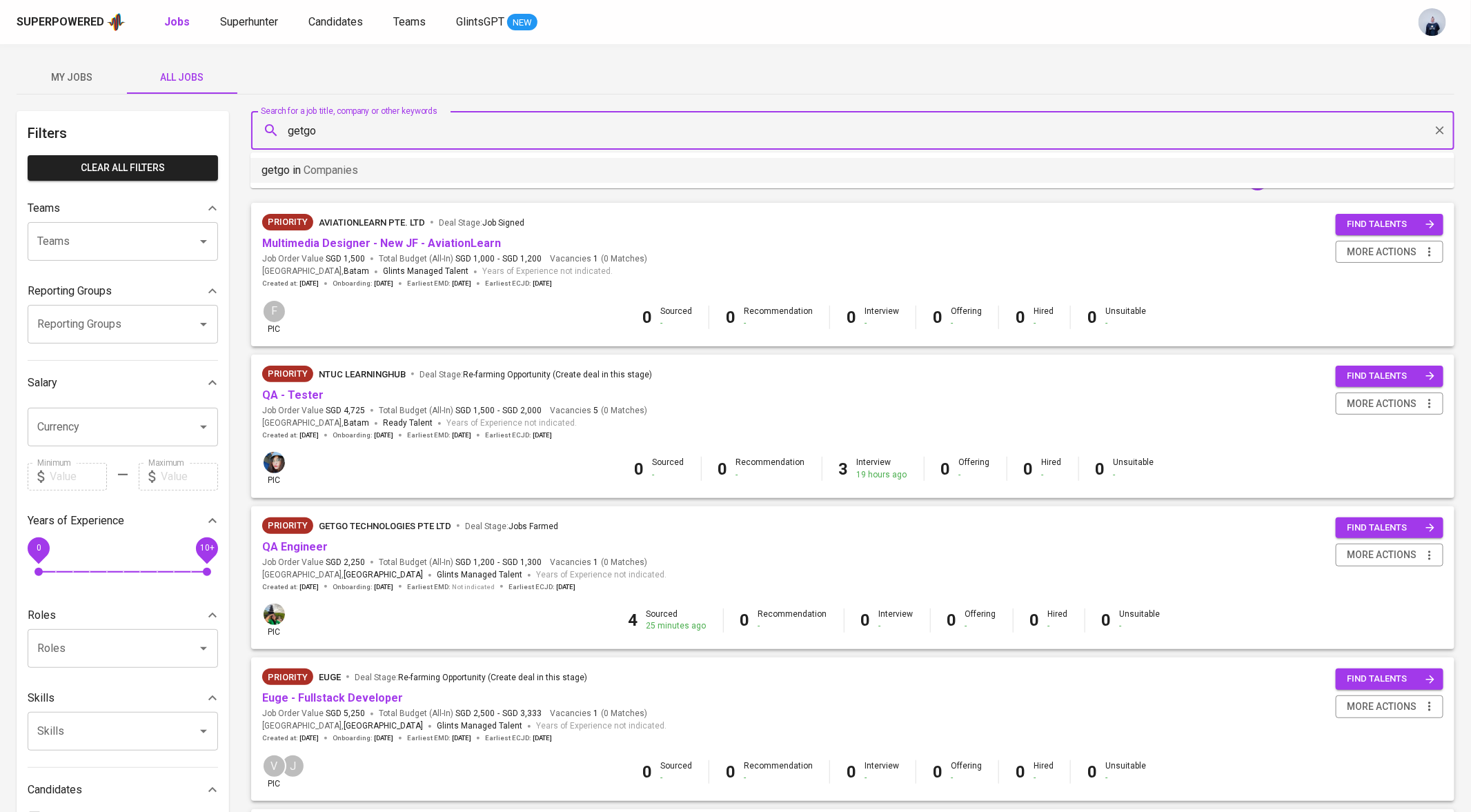
click at [360, 175] on li "getgo in Companies" at bounding box center [852, 171] width 1204 height 25
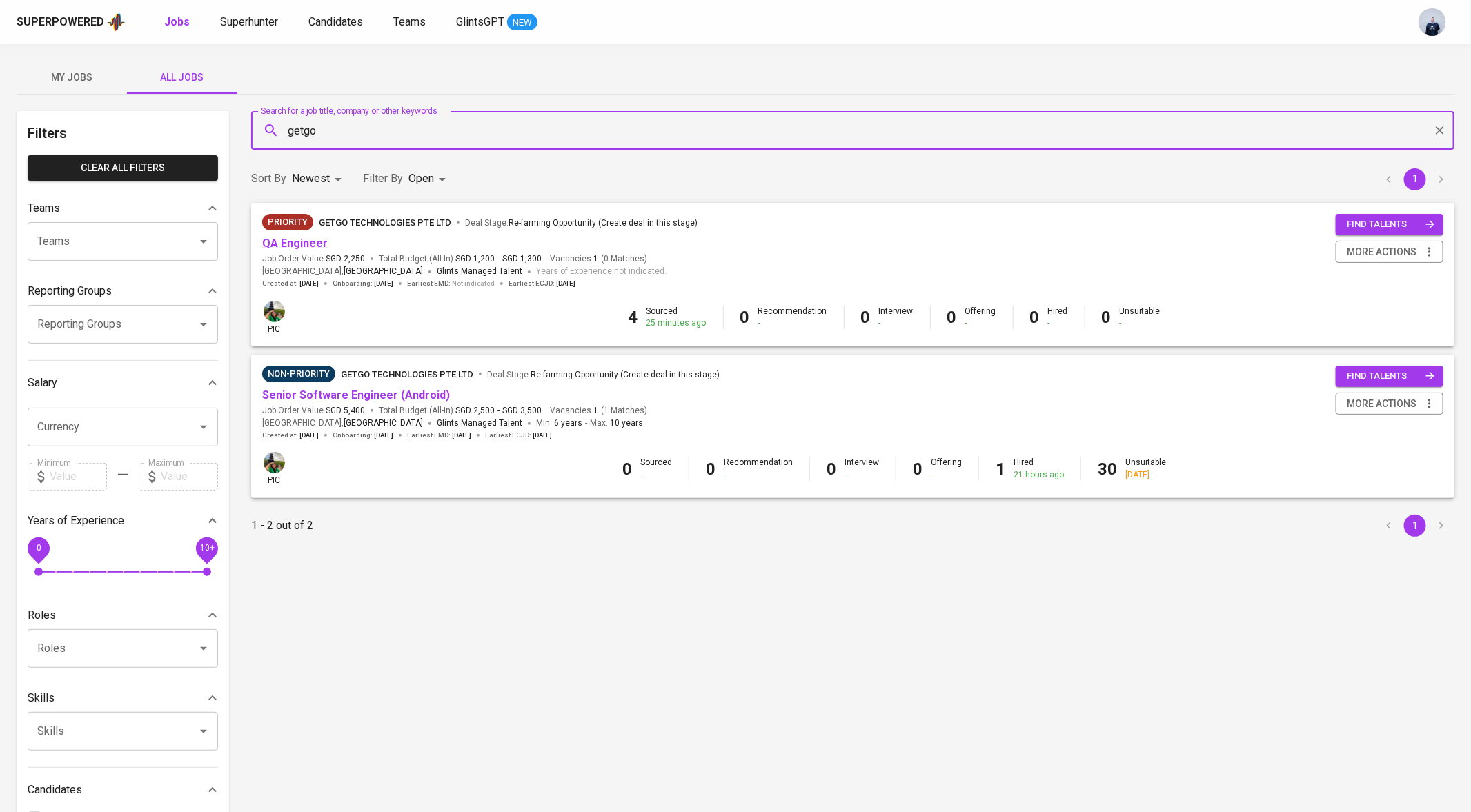
type input "getgo"
click at [306, 241] on link "QA Engineer" at bounding box center [294, 243] width 65 height 13
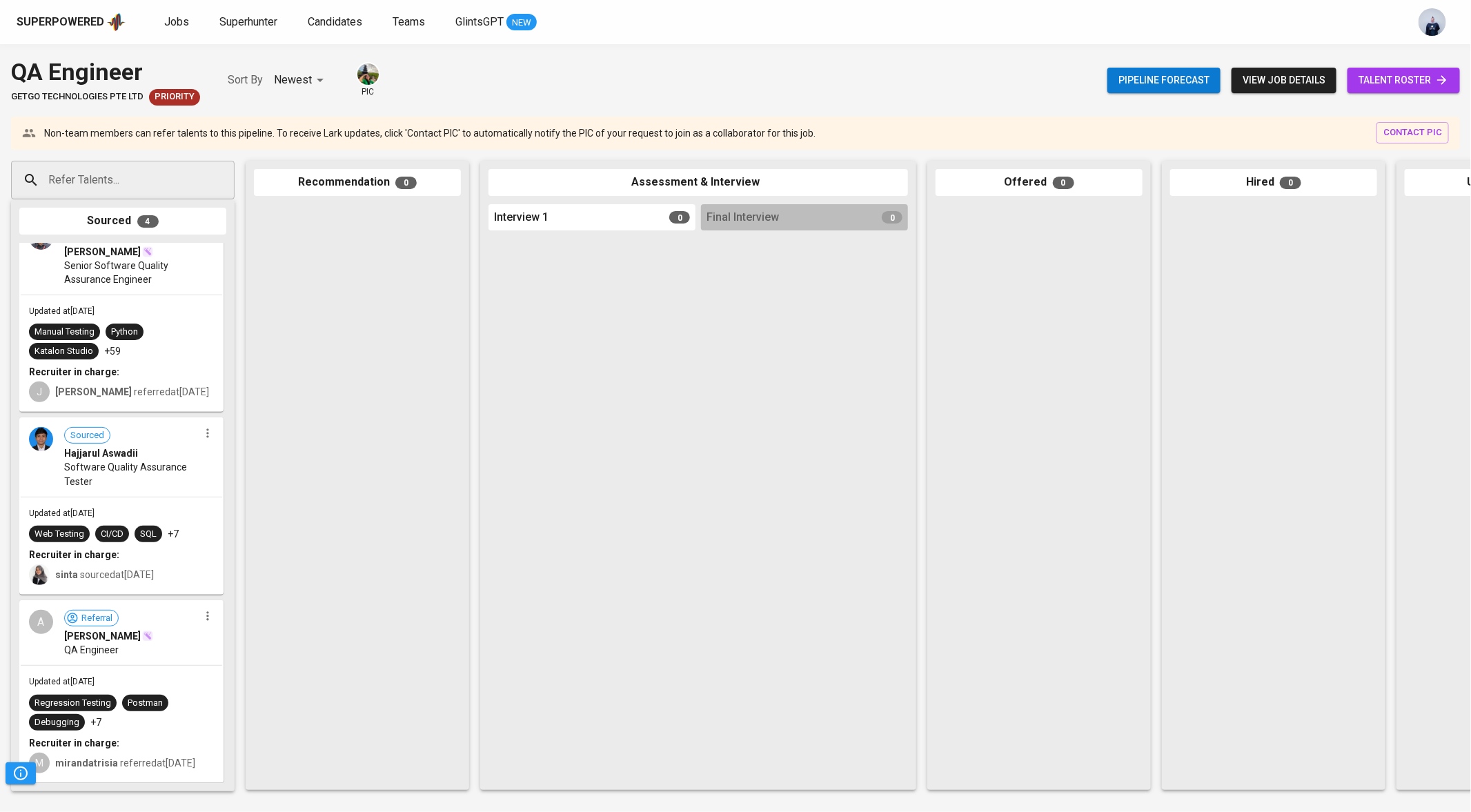
scroll to position [210, 0]
drag, startPoint x: 139, startPoint y: 318, endPoint x: 389, endPoint y: 322, distance: 250.0
click at [389, 322] on div "Refer Talents... Refer Talents... Sourced 4 Referral [PERSON_NAME] Barru Senior…" at bounding box center [821, 474] width 1643 height 651
